Goal: Entertainment & Leisure: Consume media (video, audio)

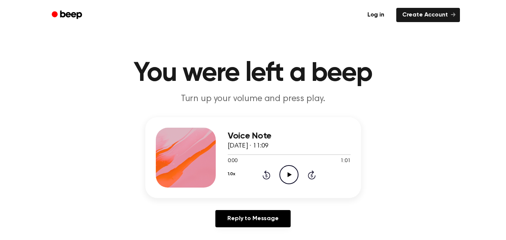
click at [291, 169] on icon "Play Audio" at bounding box center [288, 174] width 19 height 19
click at [280, 168] on icon "Play Audio" at bounding box center [288, 174] width 19 height 19
click at [288, 152] on div at bounding box center [289, 154] width 123 height 6
click at [286, 169] on icon "Play Audio" at bounding box center [288, 174] width 19 height 19
click at [272, 153] on div at bounding box center [289, 154] width 123 height 6
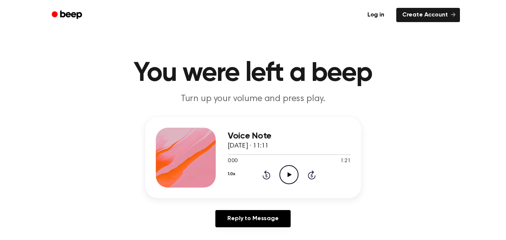
click at [292, 174] on icon "Play Audio" at bounding box center [288, 174] width 19 height 19
click at [288, 179] on icon "Play Audio" at bounding box center [288, 174] width 19 height 19
click at [238, 154] on div at bounding box center [261, 154] width 66 height 1
click at [283, 169] on icon "Pause Audio" at bounding box center [288, 174] width 19 height 19
click at [265, 171] on icon at bounding box center [267, 174] width 8 height 9
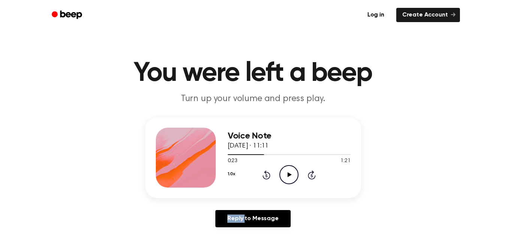
click at [265, 171] on icon at bounding box center [267, 174] width 8 height 9
click at [286, 175] on icon "Play Audio" at bounding box center [288, 174] width 19 height 19
